Goal: Information Seeking & Learning: Learn about a topic

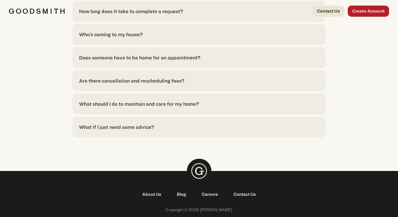
scroll to position [1531, 0]
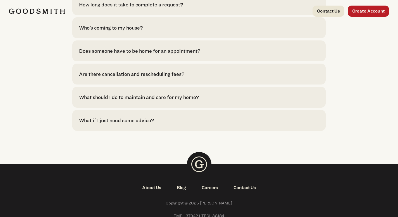
click at [153, 185] on link "About Us" at bounding box center [151, 188] width 35 height 7
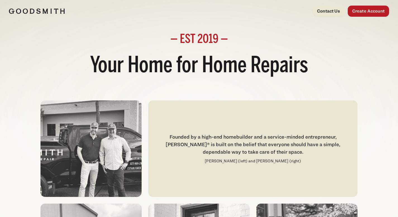
click at [39, 12] on img at bounding box center [37, 11] width 56 height 6
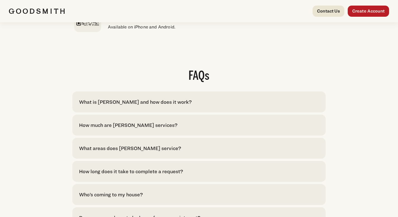
scroll to position [1115, 0]
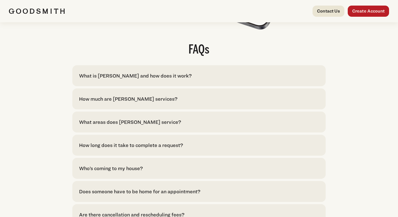
click at [99, 80] on div "What is [PERSON_NAME] and how does it work?" at bounding box center [135, 76] width 113 height 8
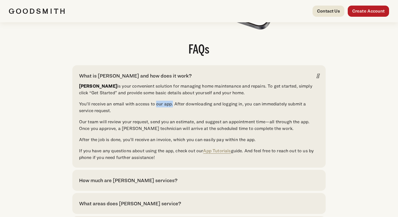
drag, startPoint x: 156, startPoint y: 114, endPoint x: 173, endPoint y: 113, distance: 16.8
click at [173, 113] on p "You’ll receive an email with access to our app. After downloading and logging i…" at bounding box center [199, 107] width 240 height 13
click at [47, 124] on div "FAQs What is [PERSON_NAME] and how does it work? [PERSON_NAME] is your convenie…" at bounding box center [199, 198] width 380 height 309
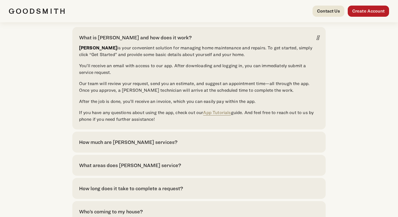
scroll to position [1172, 0]
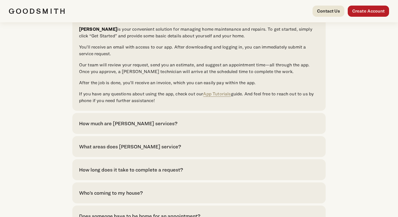
click at [91, 127] on div "How much are [PERSON_NAME] services?" at bounding box center [128, 124] width 98 height 8
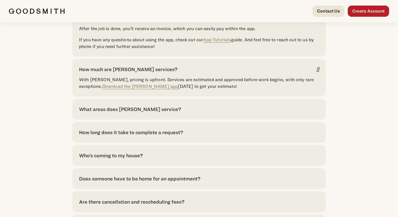
scroll to position [1233, 0]
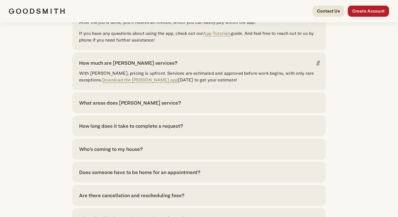
click at [99, 107] on div "What areas does [PERSON_NAME] service?" at bounding box center [130, 103] width 102 height 8
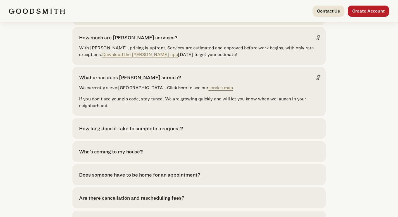
scroll to position [1265, 0]
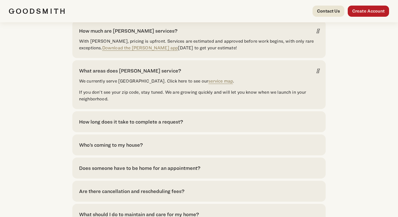
click at [92, 126] on div "How long does it take to complete a request?" at bounding box center [131, 122] width 104 height 8
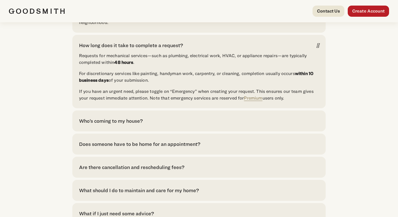
scroll to position [1344, 0]
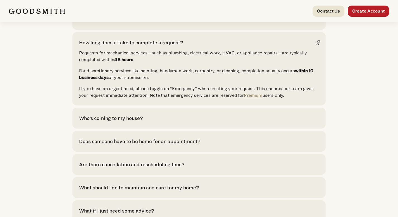
click at [89, 122] on div "Who’s coming to my house?" at bounding box center [111, 119] width 64 height 8
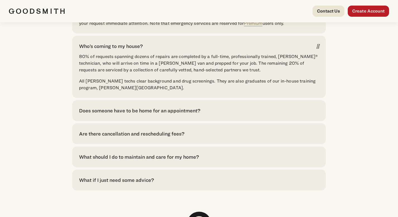
scroll to position [1425, 0]
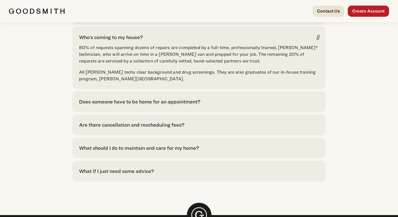
click at [83, 112] on div "Does someone have to be home for an appointment? Yes, particularly if the work …" at bounding box center [198, 101] width 253 height 21
click at [93, 106] on div "Does someone have to be home for an appointment?" at bounding box center [139, 102] width 121 height 8
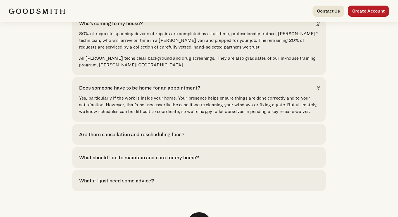
scroll to position [1462, 0]
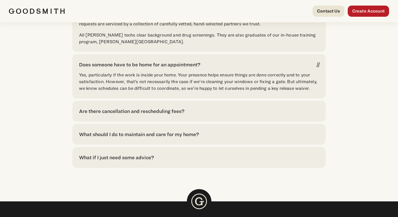
click at [88, 115] on div "Are there cancellation and rescheduling fees?" at bounding box center [131, 112] width 105 height 8
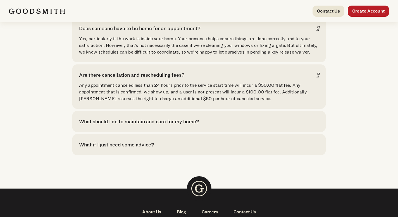
scroll to position [1505, 0]
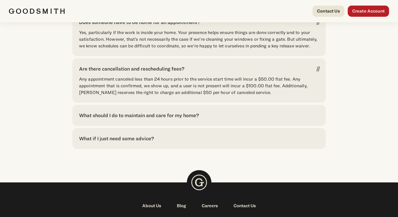
click at [87, 119] on div "What should I do to maintain and care for my home?" at bounding box center [139, 116] width 120 height 8
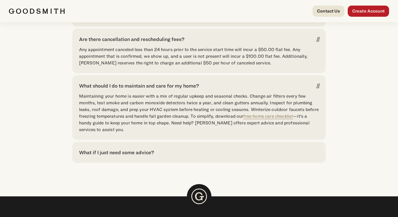
scroll to position [1547, 0]
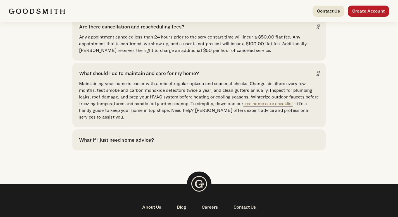
click at [85, 144] on div "What if I just need some advice?" at bounding box center [116, 140] width 75 height 8
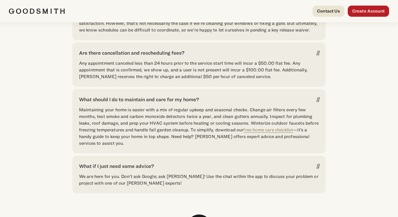
scroll to position [1520, 0]
